Goal: Information Seeking & Learning: Learn about a topic

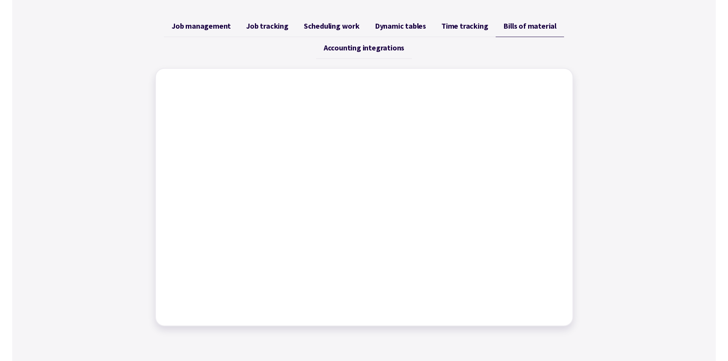
click at [343, 29] on span "Scheduling work" at bounding box center [332, 25] width 56 height 9
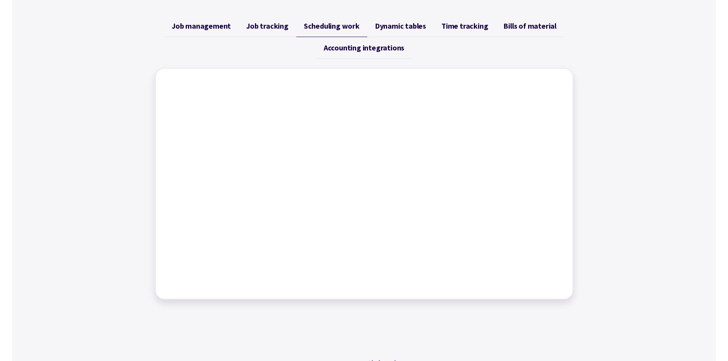
click at [403, 24] on span "Dynamic tables" at bounding box center [400, 25] width 51 height 9
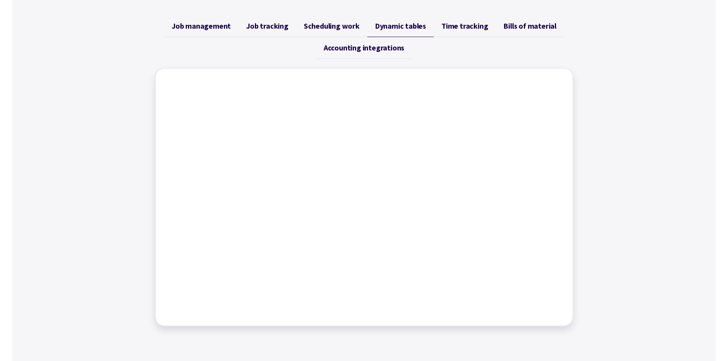
click at [463, 25] on span "Time tracking" at bounding box center [464, 25] width 47 height 9
click at [403, 23] on span "Dynamic tables" at bounding box center [400, 25] width 51 height 9
click at [346, 28] on span "Scheduling work" at bounding box center [332, 25] width 56 height 9
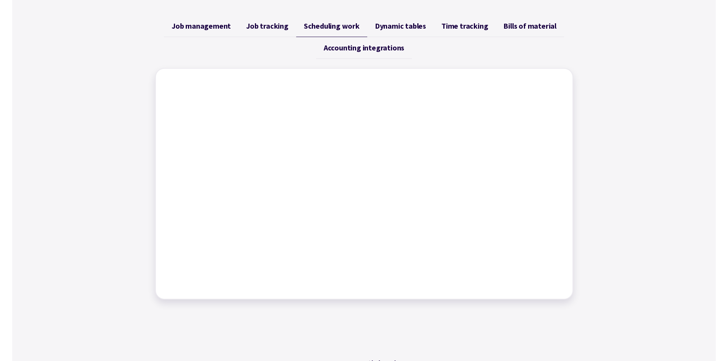
click at [264, 27] on span "Job tracking" at bounding box center [267, 25] width 42 height 9
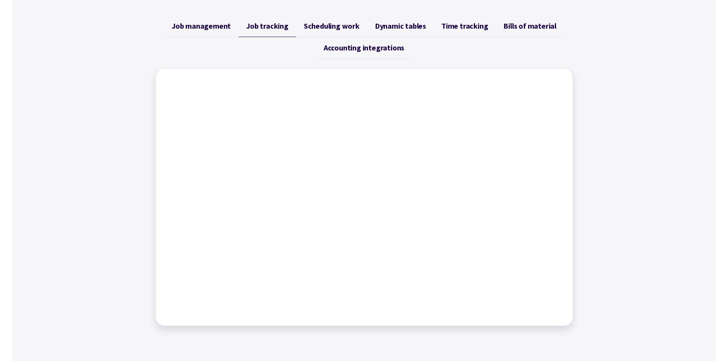
click at [205, 31] on link "Job management" at bounding box center [201, 26] width 74 height 22
click at [401, 20] on link "Dynamic tables" at bounding box center [400, 26] width 66 height 22
click at [467, 25] on span "Time tracking" at bounding box center [464, 25] width 47 height 9
click at [208, 27] on span "Job management" at bounding box center [201, 25] width 59 height 9
click at [267, 26] on span "Job tracking" at bounding box center [267, 25] width 42 height 9
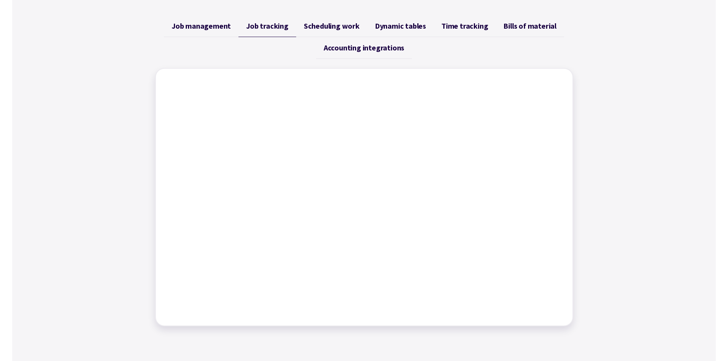
click at [214, 29] on span "Job management" at bounding box center [201, 25] width 59 height 9
click at [393, 28] on span "Dynamic tables" at bounding box center [400, 25] width 51 height 9
click at [450, 23] on span "Time tracking" at bounding box center [464, 25] width 47 height 9
